Goal: Task Accomplishment & Management: Manage account settings

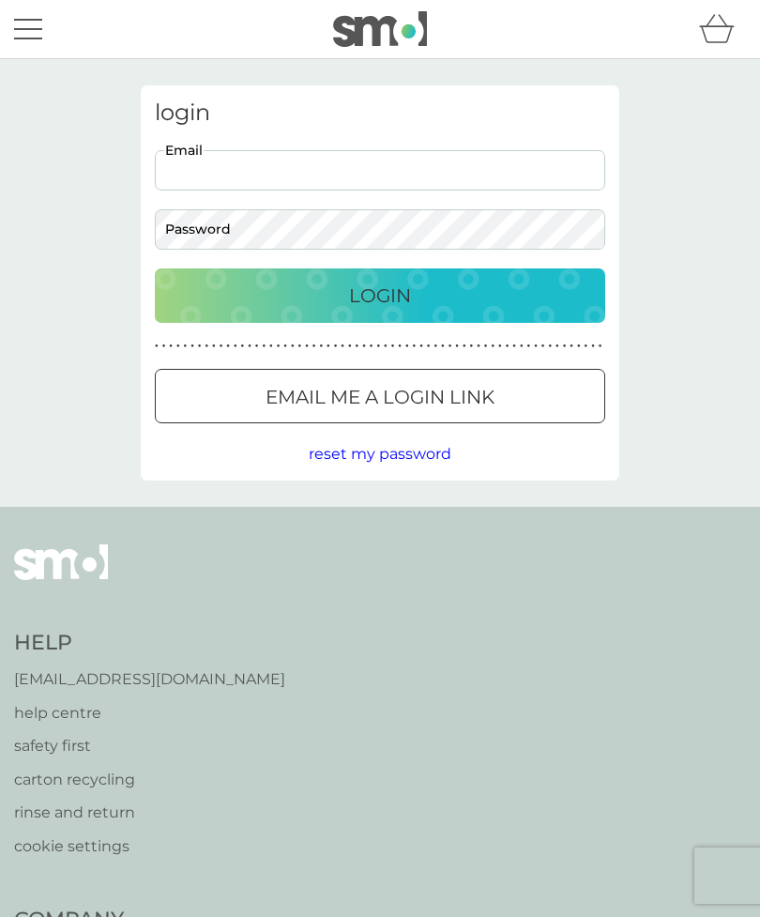
type input "[EMAIL_ADDRESS][DOMAIN_NAME]"
click at [380, 295] on button "Login" at bounding box center [380, 296] width 451 height 54
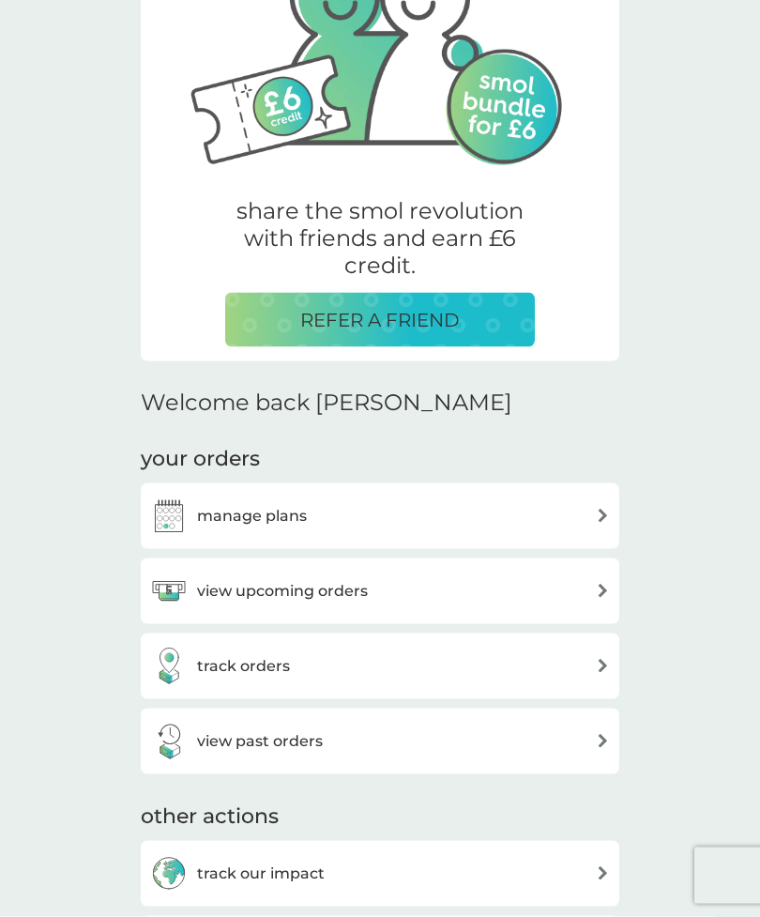
scroll to position [191, 0]
click at [554, 525] on div "manage plans" at bounding box center [380, 516] width 460 height 38
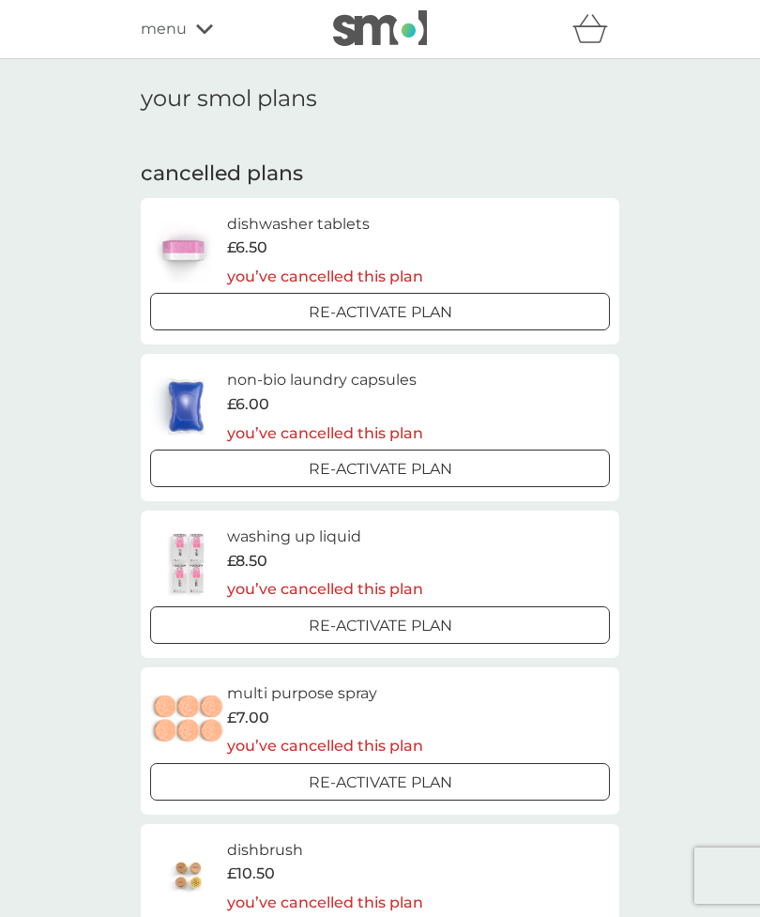
click at [184, 40] on span "menu" at bounding box center [164, 29] width 46 height 24
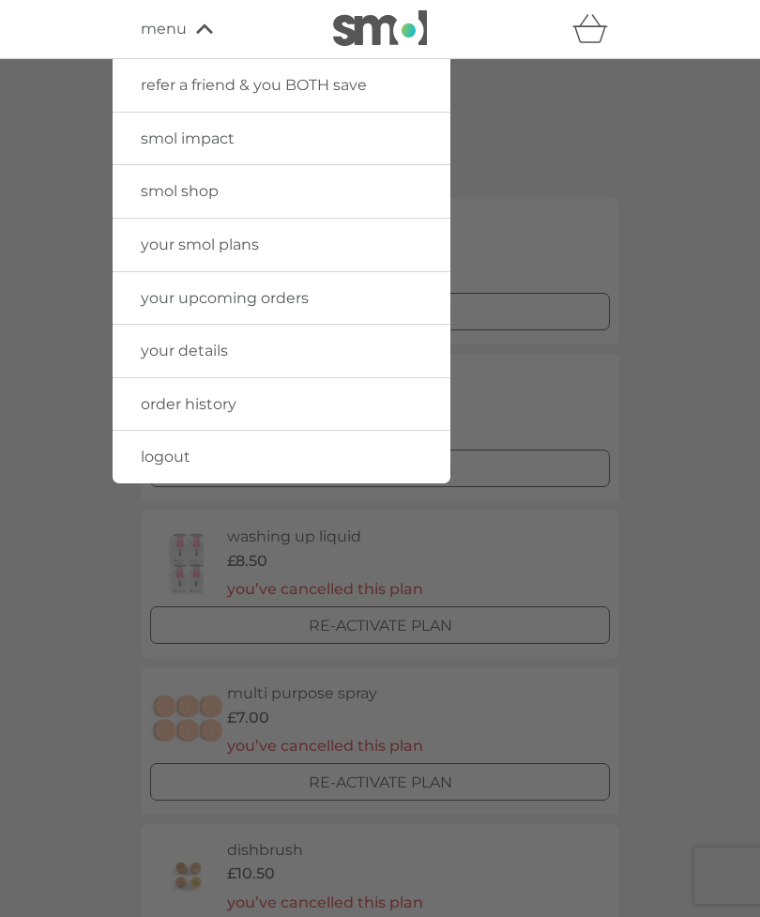
click at [199, 191] on span "smol shop" at bounding box center [180, 191] width 78 height 18
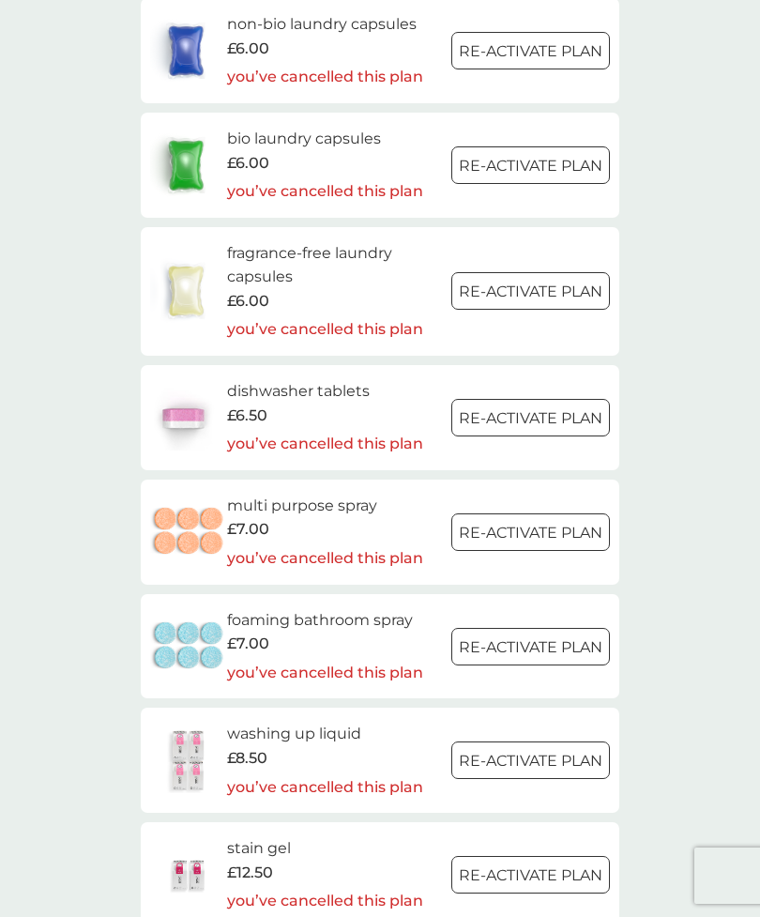
scroll to position [2312, 0]
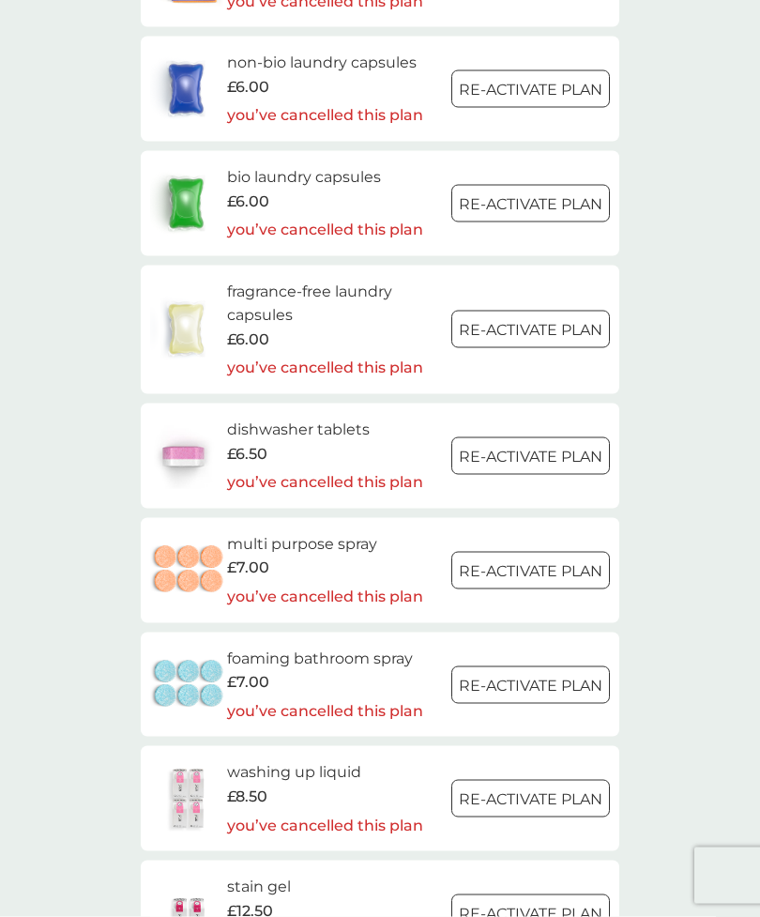
click at [332, 418] on h6 "dishwasher tablets" at bounding box center [325, 430] width 196 height 24
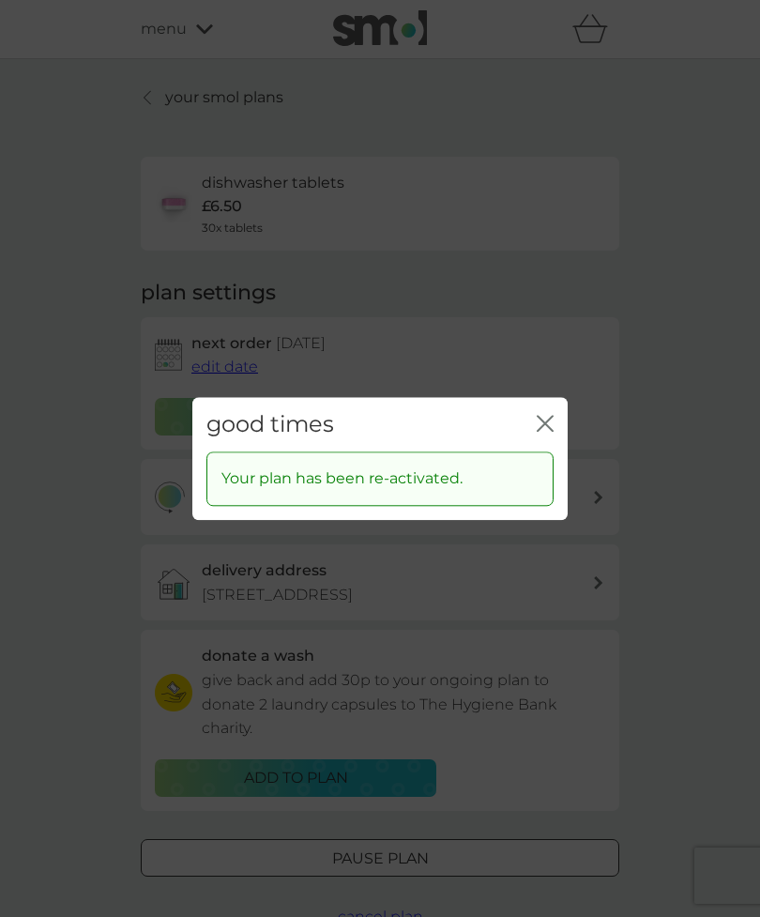
click at [538, 417] on icon "close" at bounding box center [542, 423] width 8 height 15
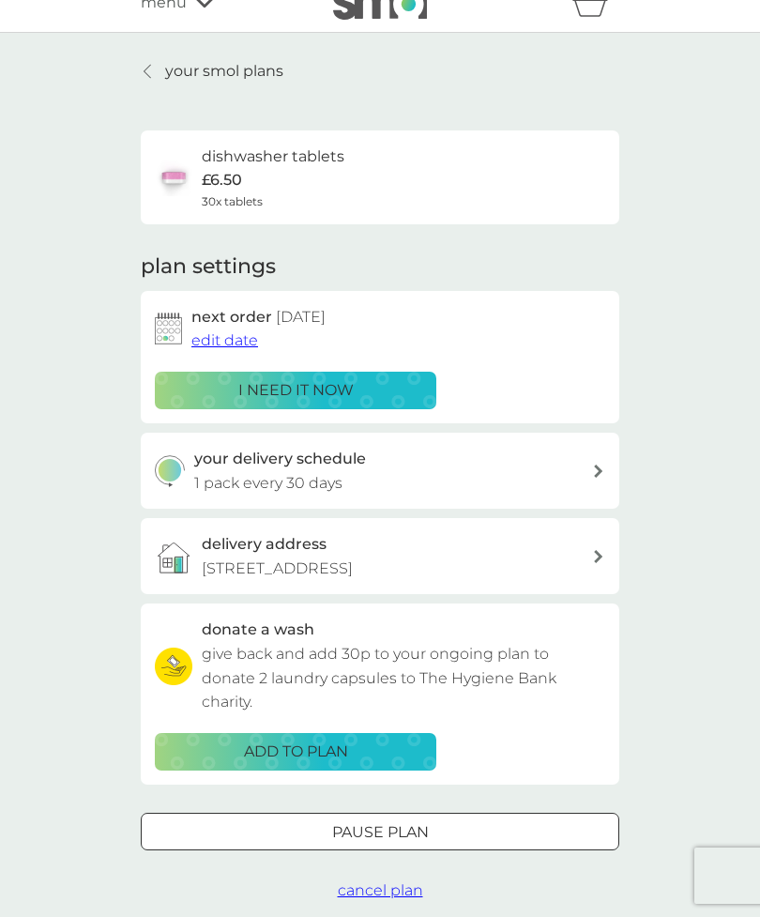
scroll to position [29, 0]
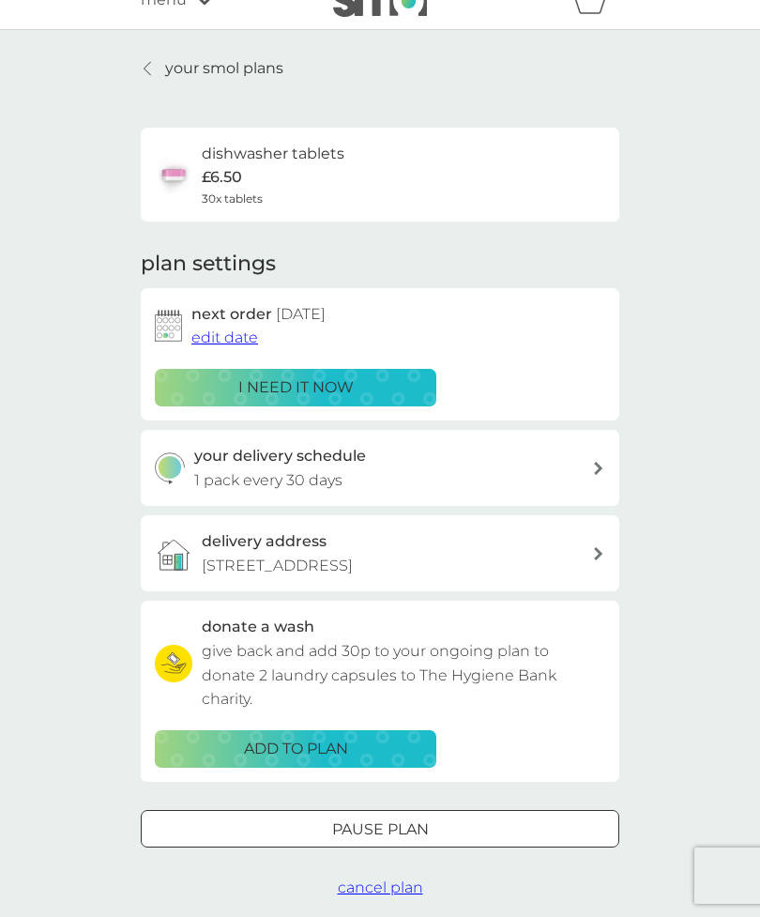
click at [390, 879] on span "cancel plan" at bounding box center [380, 888] width 85 height 18
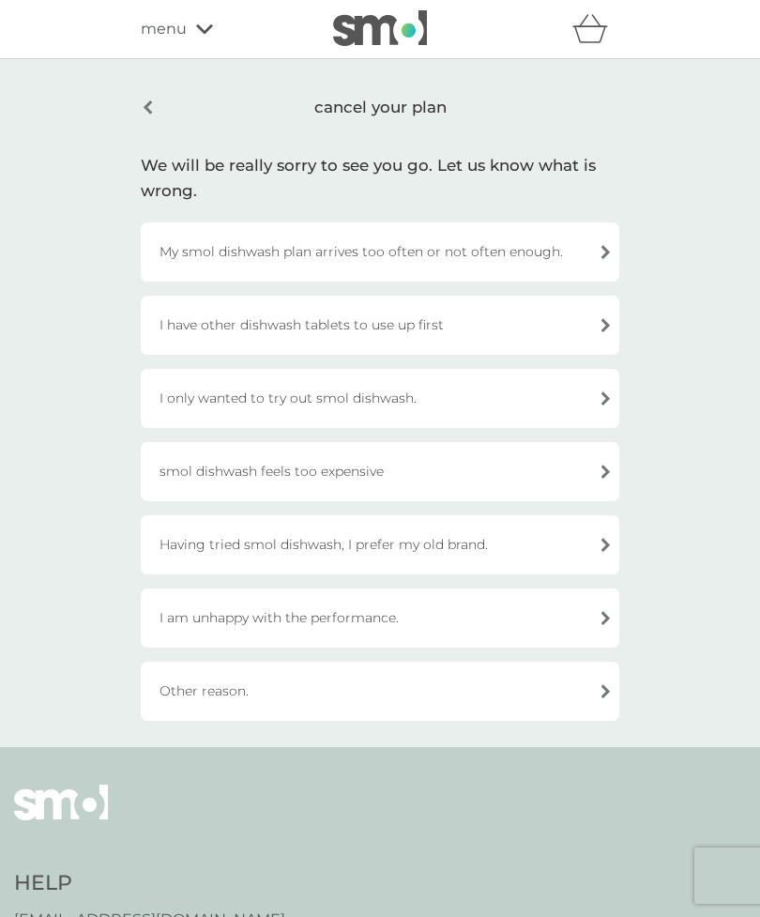
click at [469, 703] on div "Other reason." at bounding box center [380, 691] width 479 height 59
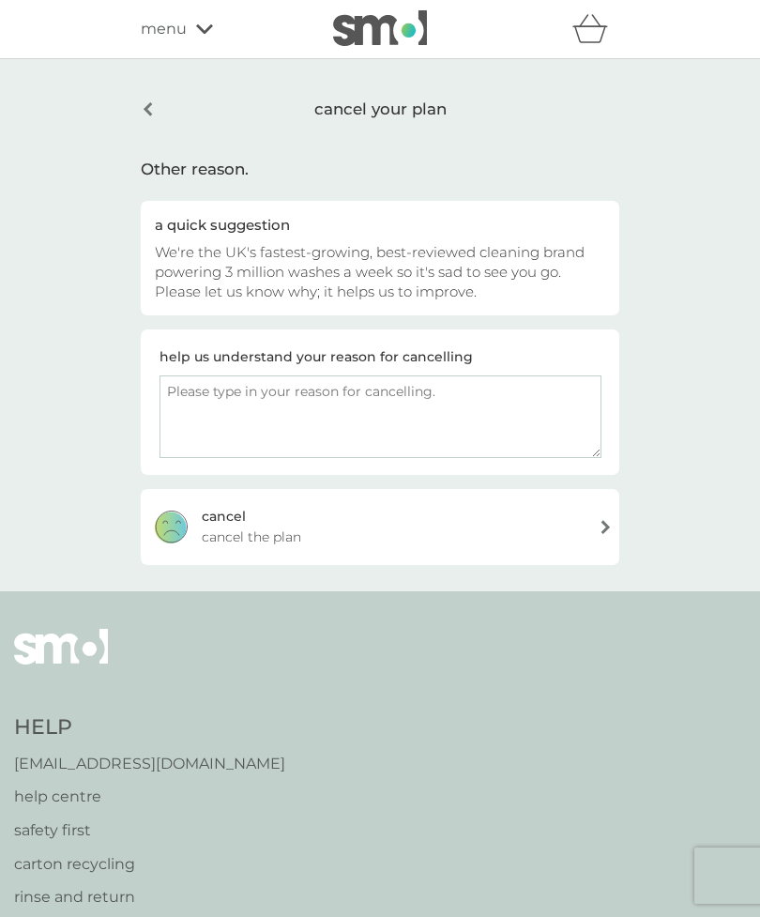
click at [528, 525] on div "cancel cancel the plan" at bounding box center [380, 526] width 479 height 75
